Goal: Task Accomplishment & Management: Complete application form

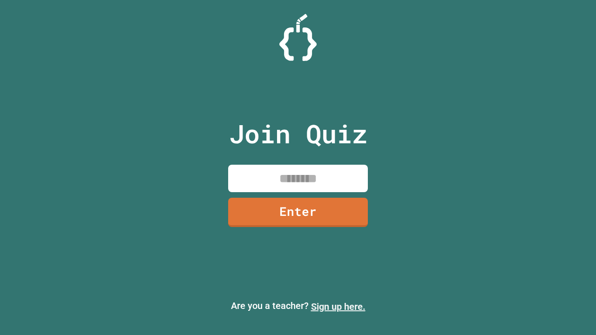
click at [338, 307] on link "Sign up here." at bounding box center [338, 306] width 54 height 11
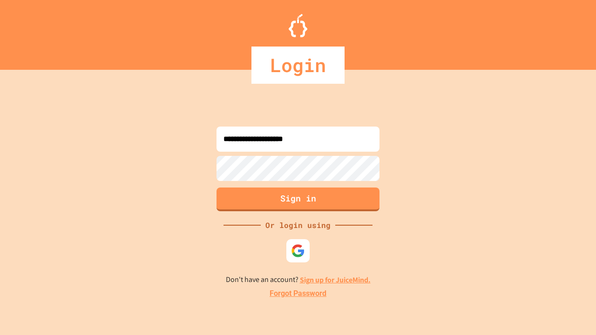
type input "**********"
